Goal: Task Accomplishment & Management: Use online tool/utility

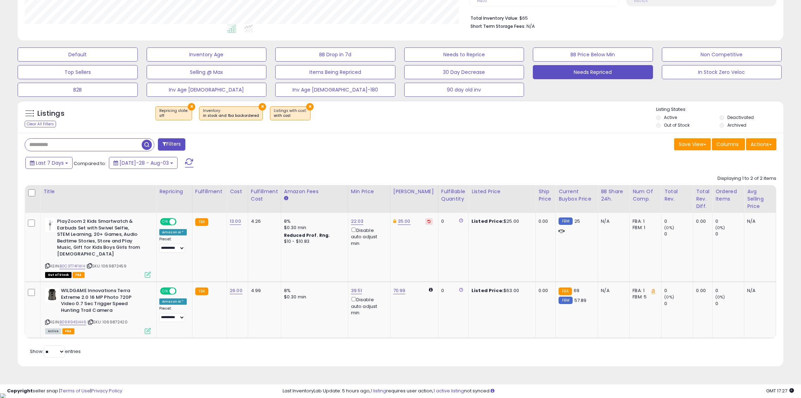
scroll to position [144, 445]
click at [185, 165] on span at bounding box center [189, 163] width 8 height 9
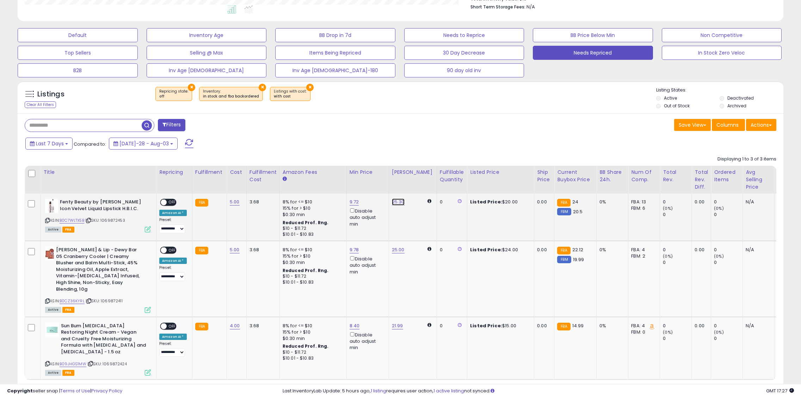
click at [395, 202] on link "25.30" at bounding box center [398, 202] width 13 height 7
drag, startPoint x: 366, startPoint y: 181, endPoint x: 335, endPoint y: 175, distance: 31.6
click at [335, 175] on table "Title Repricing" at bounding box center [529, 273] width 1008 height 215
type input "**"
click at [421, 177] on button "submit" at bounding box center [415, 177] width 12 height 11
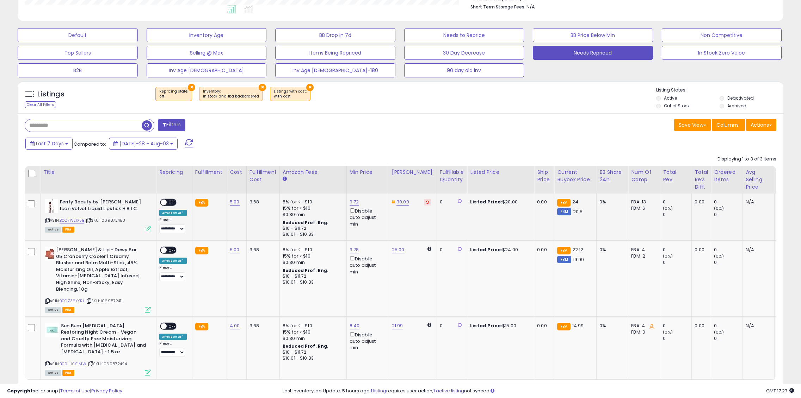
click at [168, 202] on span "OFF" at bounding box center [172, 203] width 11 height 6
click at [392, 250] on link "25.00" at bounding box center [398, 250] width 13 height 7
drag, startPoint x: 372, startPoint y: 227, endPoint x: 344, endPoint y: 229, distance: 27.9
click at [344, 229] on input "*****" at bounding box center [375, 226] width 63 height 12
type input "**"
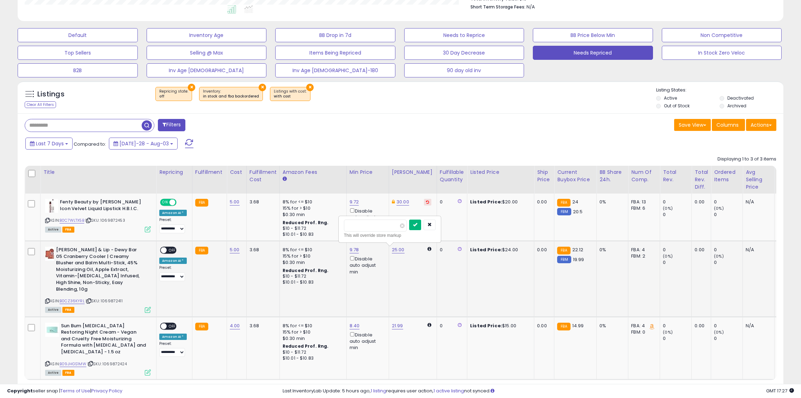
drag, startPoint x: 427, startPoint y: 227, endPoint x: 421, endPoint y: 227, distance: 6.4
click at [417, 227] on icon "submit" at bounding box center [415, 225] width 4 height 4
click at [164, 251] on span at bounding box center [164, 251] width 6 height 6
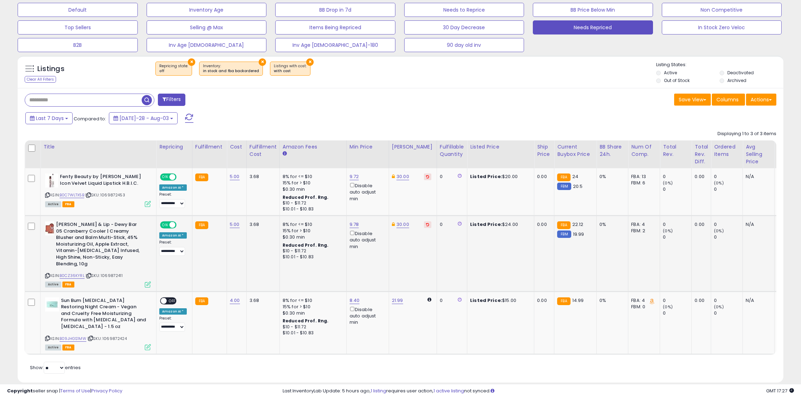
scroll to position [229, 0]
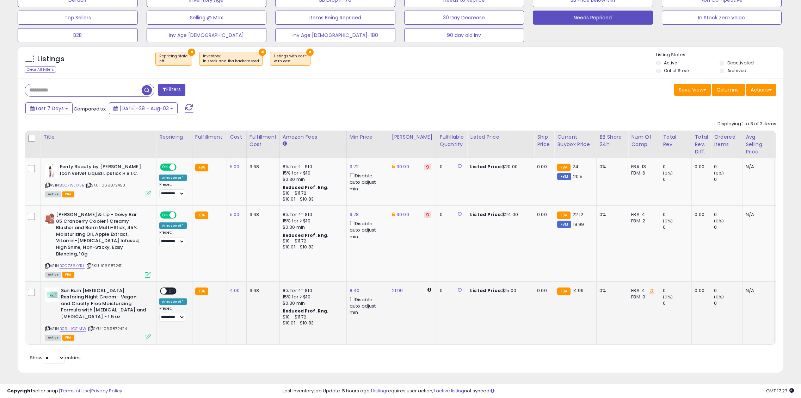
click at [170, 291] on span "OFF" at bounding box center [172, 291] width 11 height 6
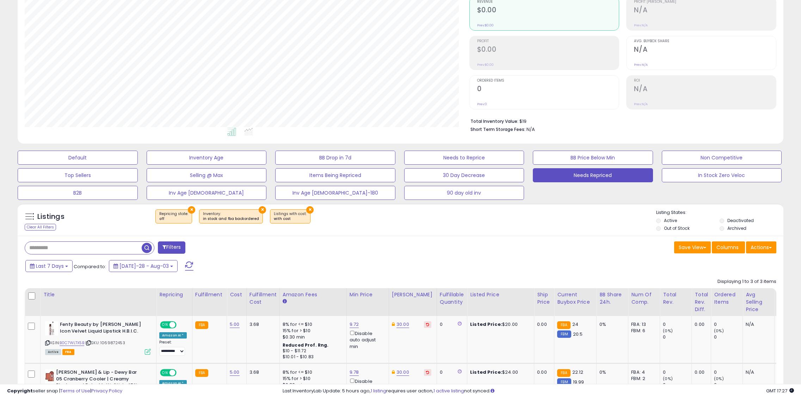
scroll to position [53, 0]
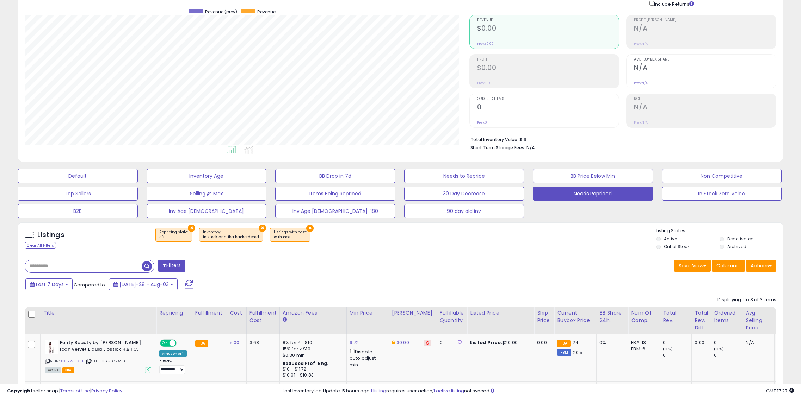
click at [184, 287] on button at bounding box center [189, 285] width 18 height 14
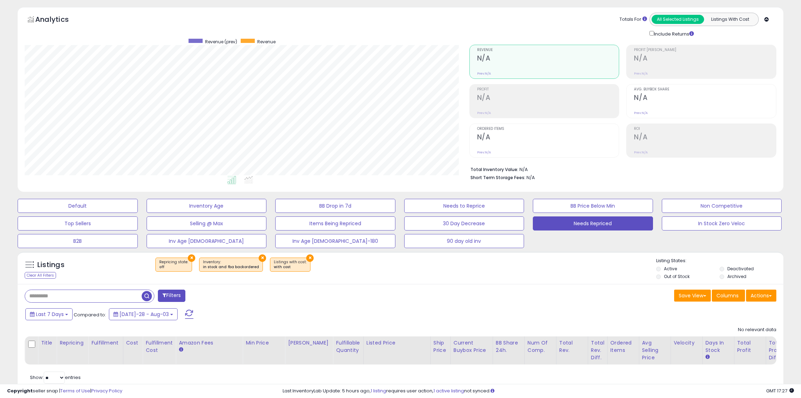
scroll to position [0, 0]
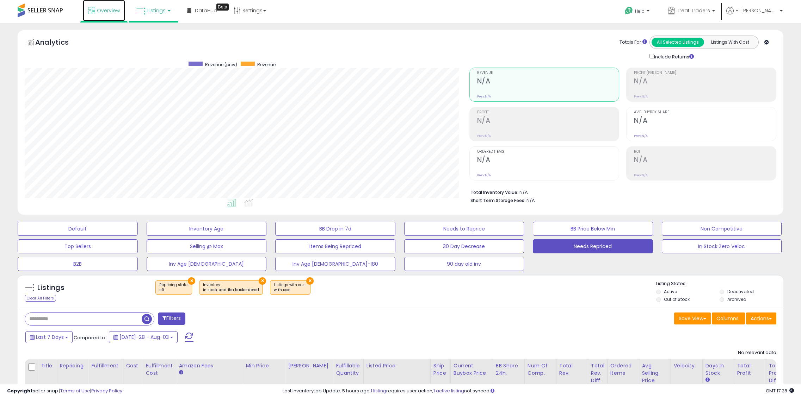
click at [103, 16] on link "Overview" at bounding box center [104, 10] width 42 height 21
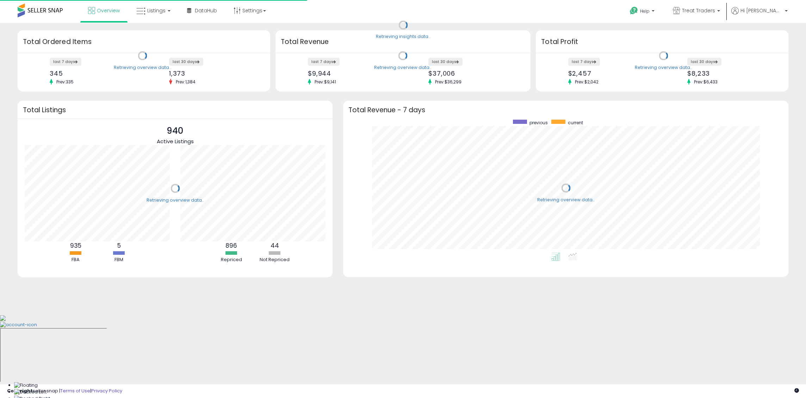
scroll to position [133, 431]
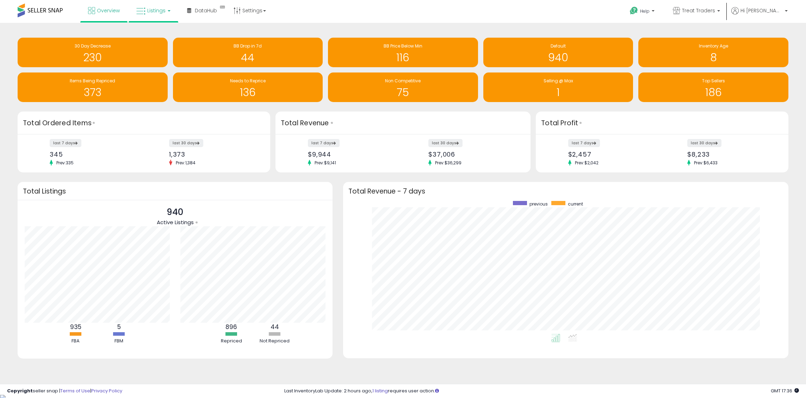
click at [160, 14] on link "Listings" at bounding box center [153, 10] width 45 height 21
click at [163, 35] on icon at bounding box center [158, 34] width 31 height 9
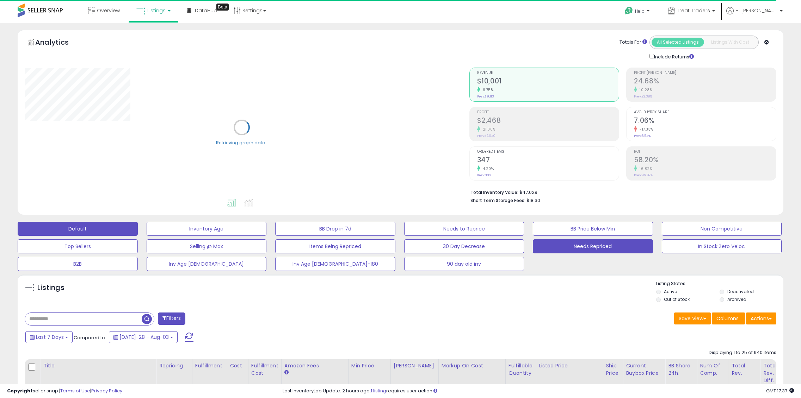
click at [267, 236] on button "Needs Repriced" at bounding box center [207, 229] width 120 height 14
